Goal: Communication & Community: Answer question/provide support

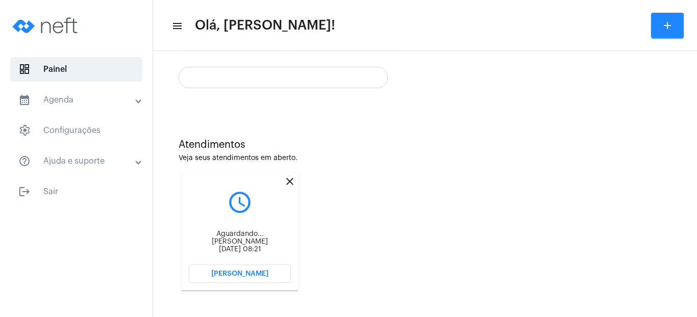
scroll to position [195, 0]
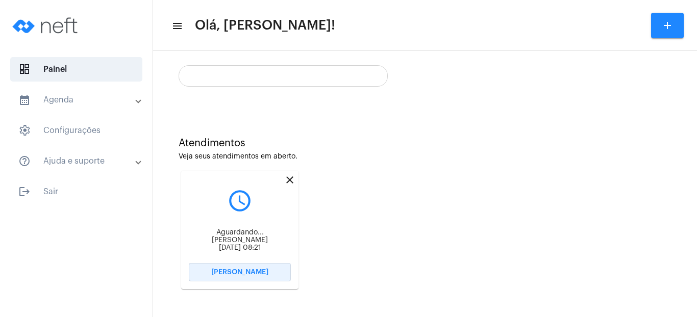
click at [248, 275] on span "[PERSON_NAME]" at bounding box center [239, 272] width 57 height 7
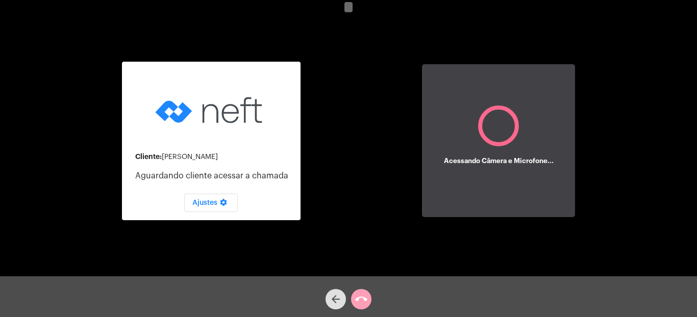
click at [366, 297] on mat-icon "call_end" at bounding box center [361, 299] width 12 height 12
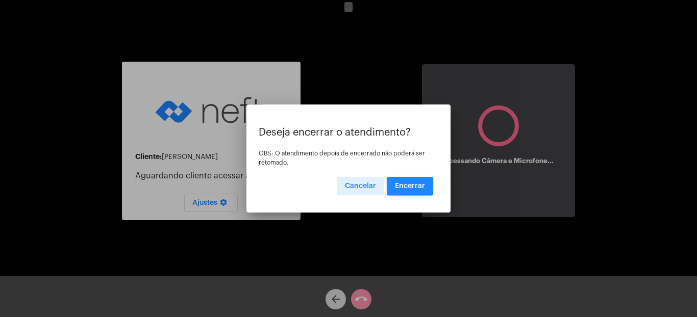
click at [412, 189] on span "Encerrar" at bounding box center [410, 186] width 30 height 7
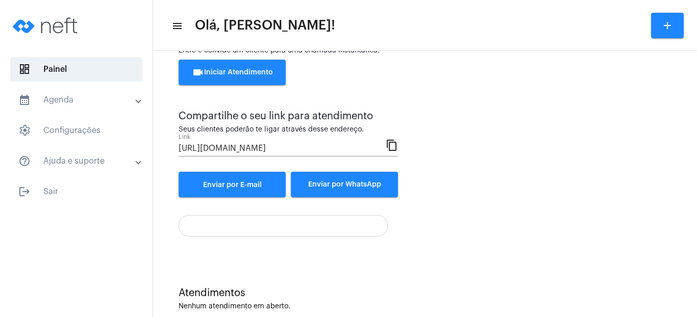
scroll to position [64, 0]
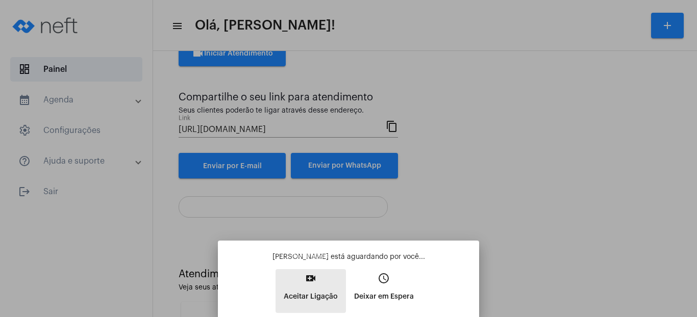
click at [314, 286] on button "video_call Aceitar Ligação" at bounding box center [311, 291] width 70 height 44
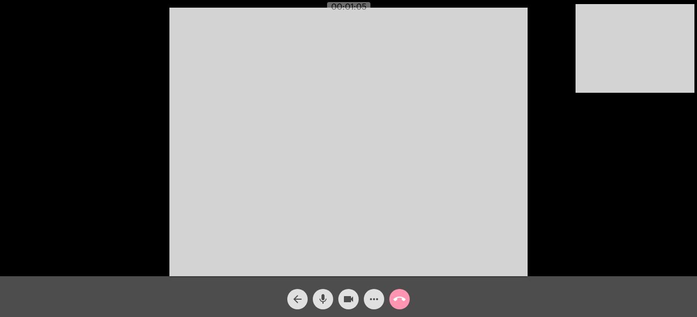
click at [461, 121] on video at bounding box center [348, 142] width 358 height 269
